Goal: Register for event/course

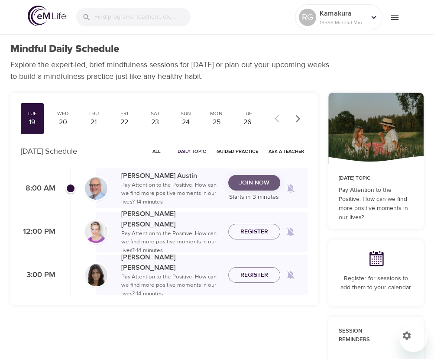
click at [254, 186] on span "Join Now" at bounding box center [254, 182] width 30 height 11
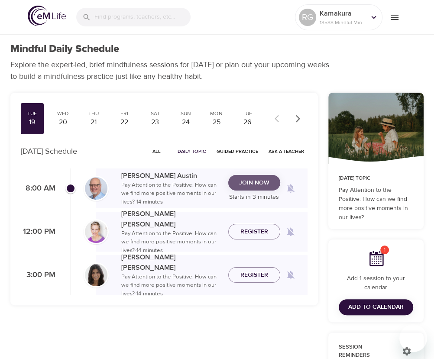
click at [254, 186] on span "Join Now" at bounding box center [254, 182] width 30 height 11
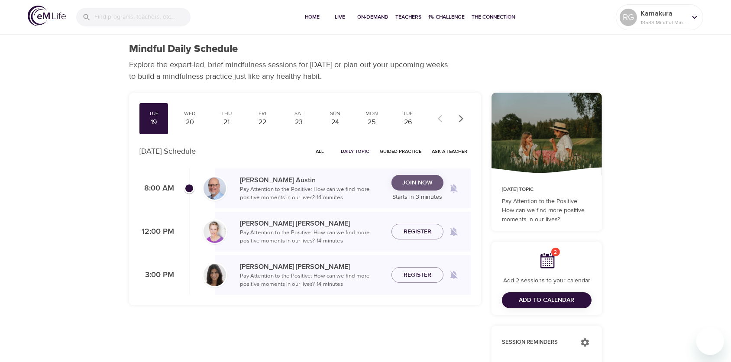
click at [431, 183] on span "Join Now" at bounding box center [417, 182] width 30 height 11
click at [402, 182] on span "Join Now" at bounding box center [417, 182] width 30 height 11
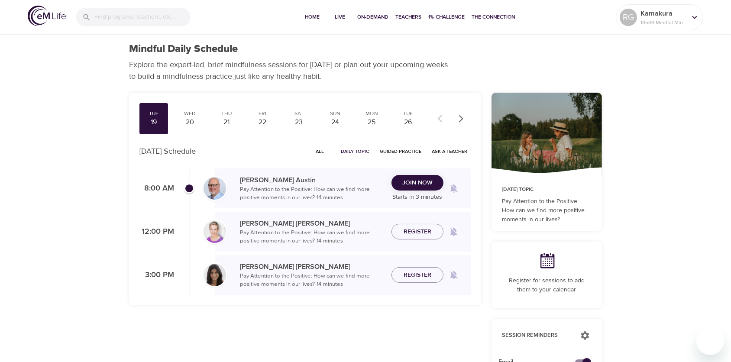
click at [430, 180] on span "Join Now" at bounding box center [417, 182] width 30 height 11
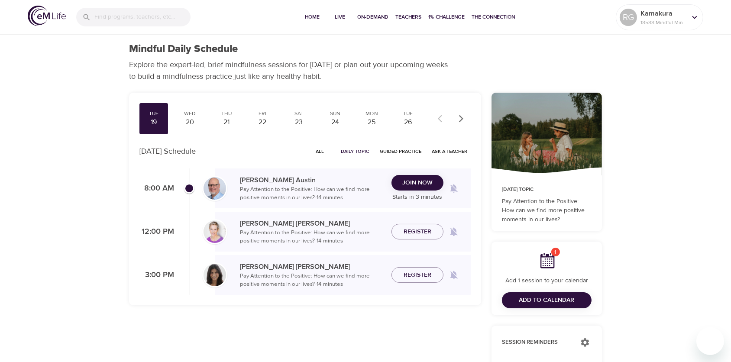
click at [430, 180] on span "Join Now" at bounding box center [417, 182] width 30 height 11
click at [417, 178] on span "Join Now" at bounding box center [417, 182] width 30 height 11
click at [417, 178] on div "Join Now Starts in 2 minutes" at bounding box center [417, 188] width 52 height 27
click at [420, 182] on span "Join Now" at bounding box center [417, 182] width 30 height 11
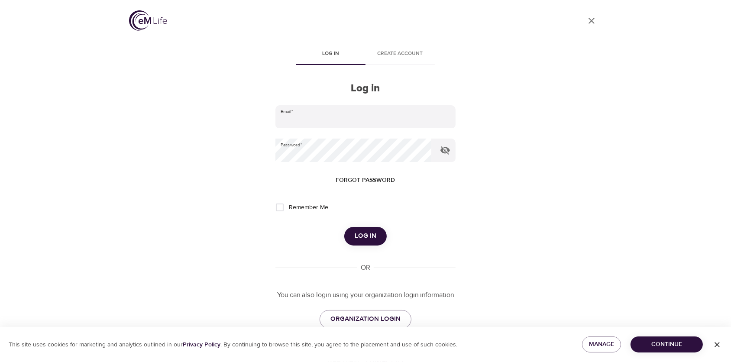
type input "[PERSON_NAME][EMAIL_ADDRESS][PERSON_NAME][DOMAIN_NAME]"
click at [372, 232] on span "Log in" at bounding box center [365, 235] width 22 height 11
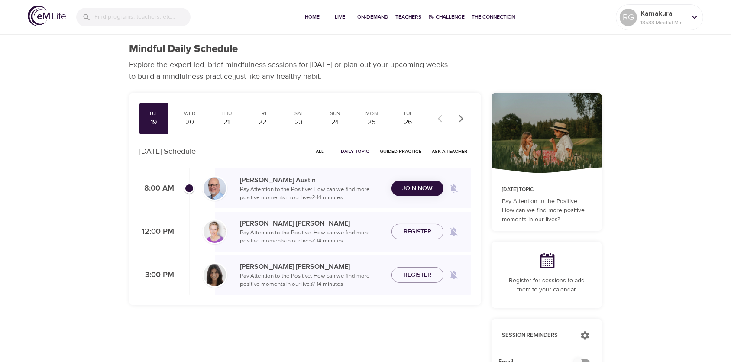
checkbox input "true"
click at [405, 188] on p "Starts in 27 seconds" at bounding box center [417, 197] width 52 height 18
click at [406, 177] on span "Join Now" at bounding box center [417, 178] width 30 height 11
